Goal: Navigation & Orientation: Find specific page/section

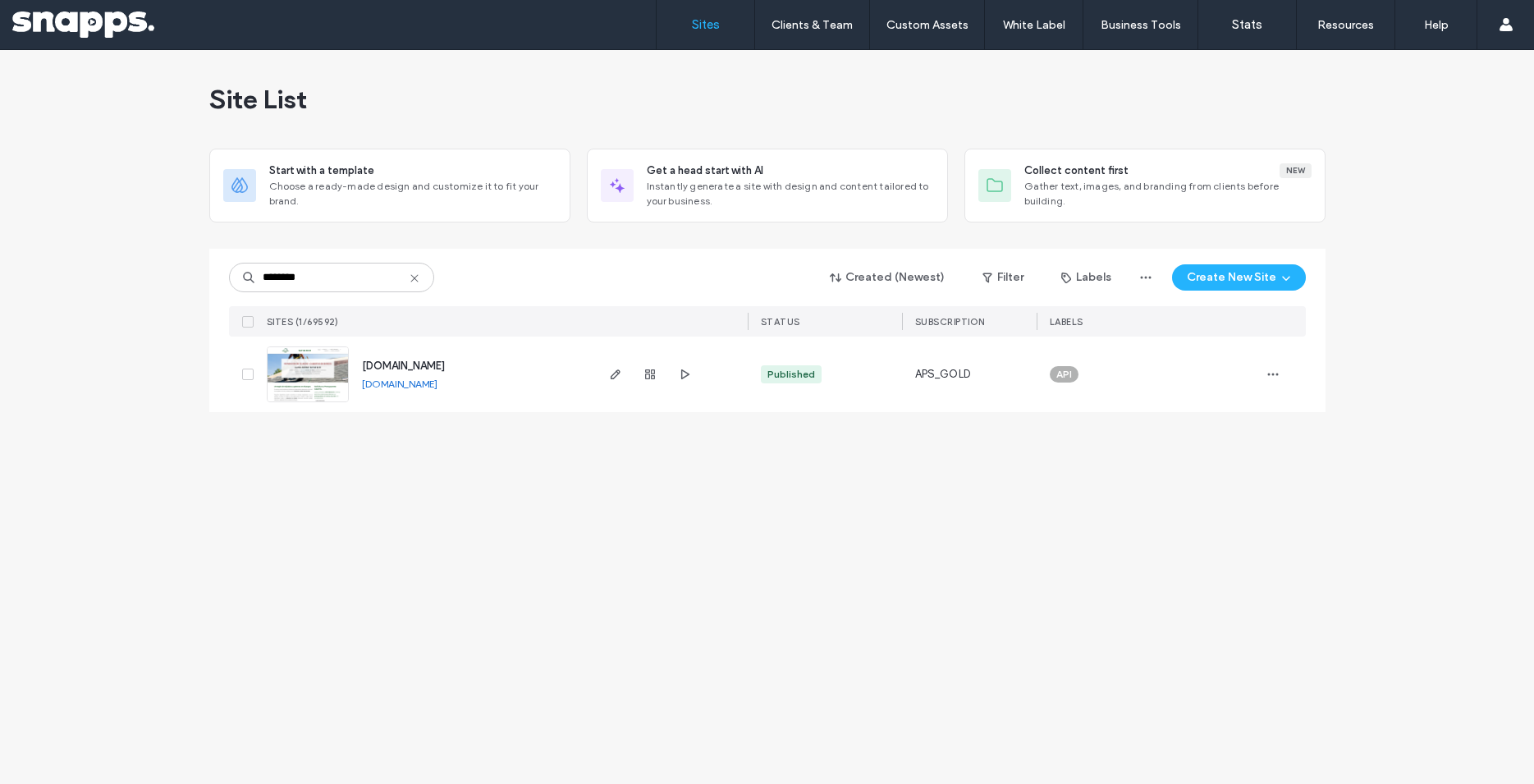
type input "********"
click at [621, 375] on icon "button" at bounding box center [615, 374] width 13 height 13
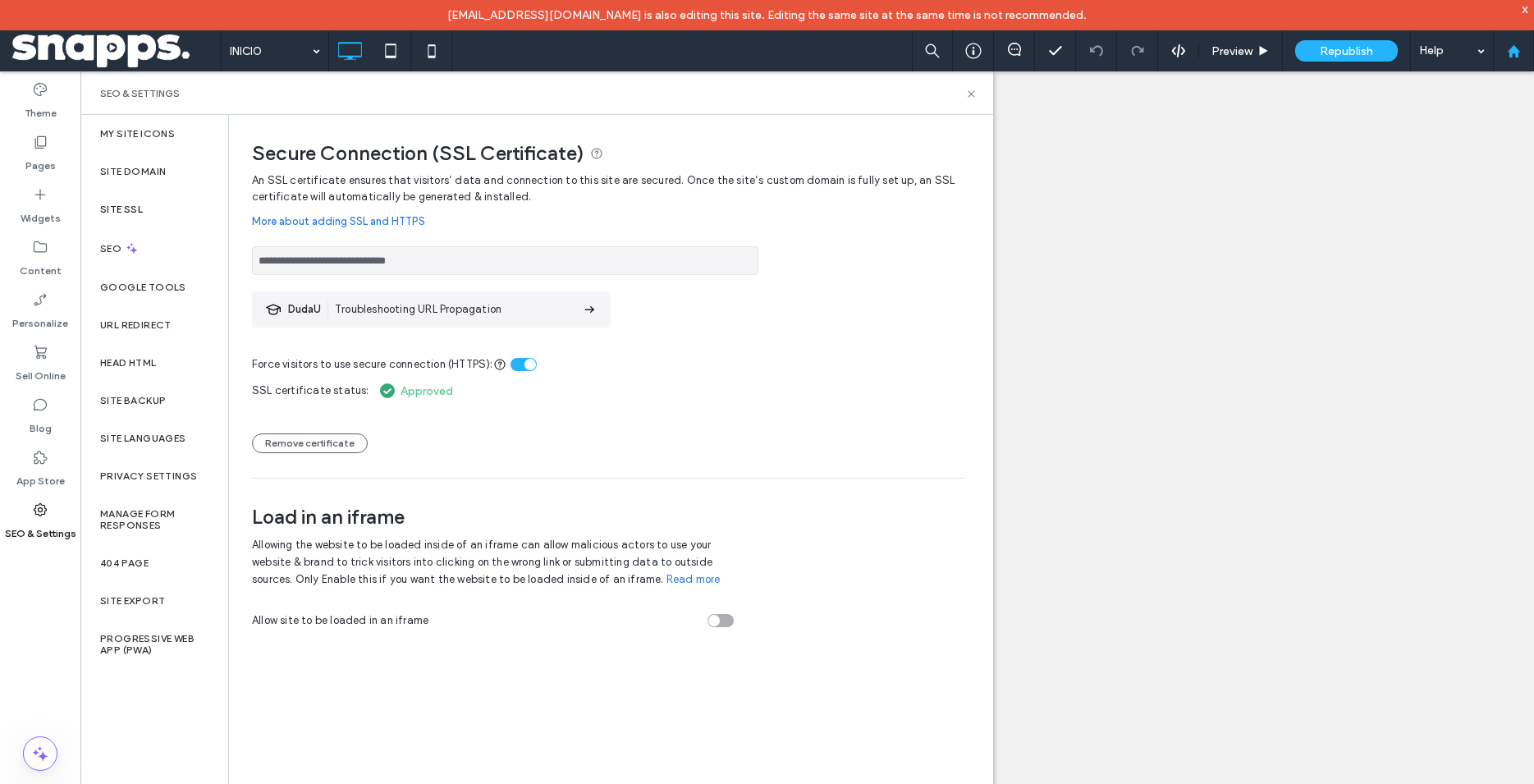
click at [1520, 50] on icon at bounding box center [1514, 51] width 14 height 14
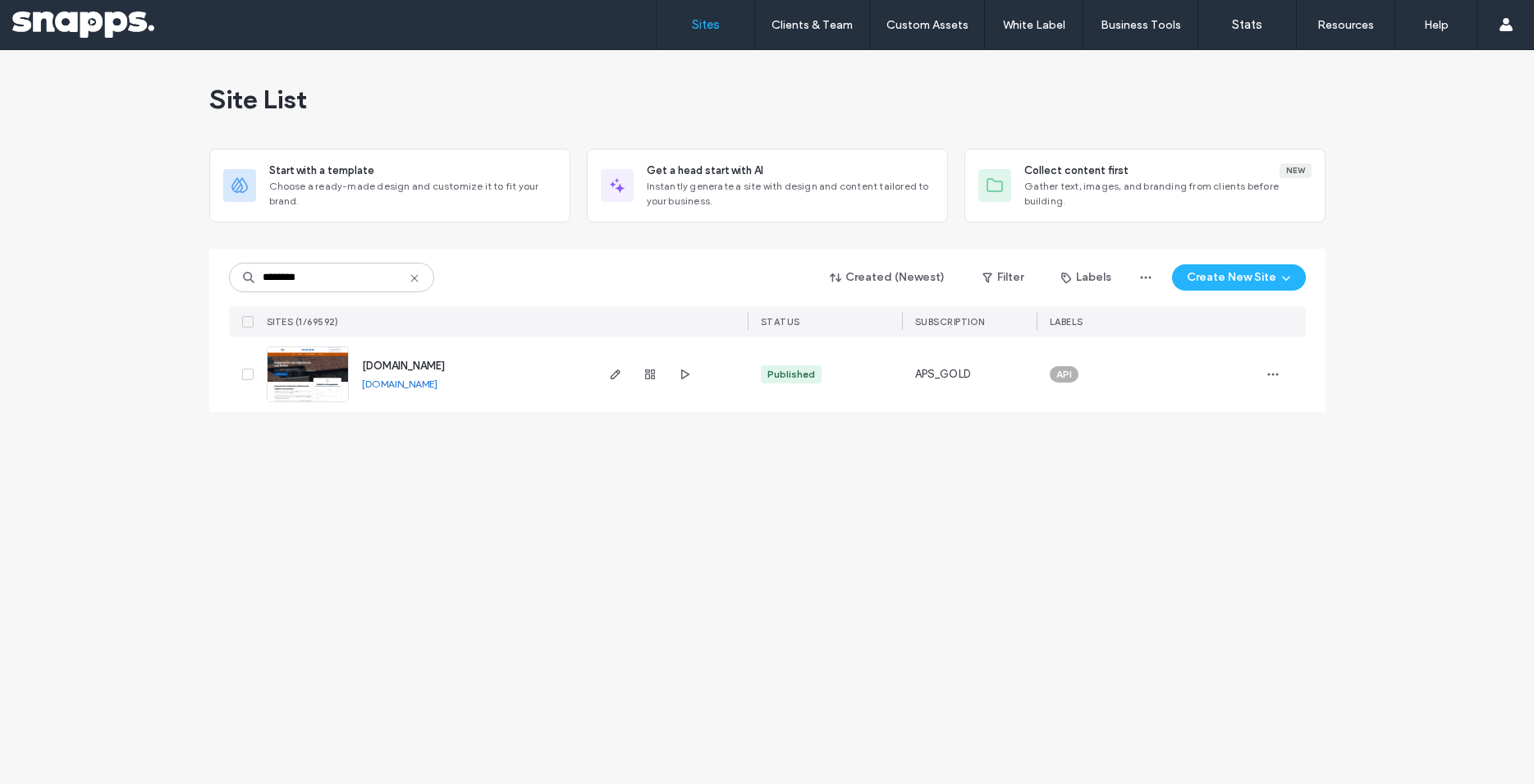
type input "********"
